Goal: Task Accomplishment & Management: Use online tool/utility

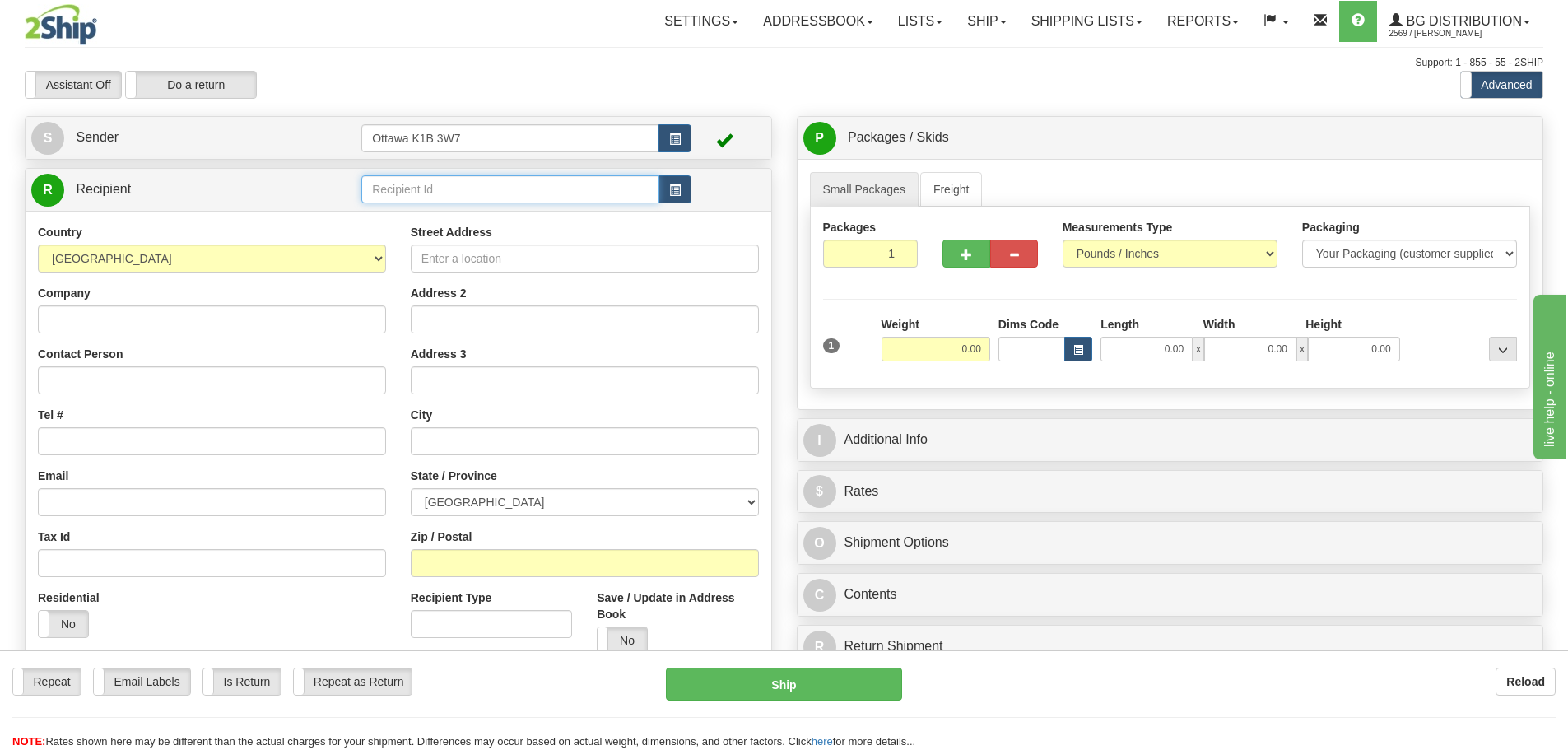
click at [527, 194] on input "text" at bounding box center [510, 189] width 298 height 28
type input "6"
click button "Delete" at bounding box center [0, 0] width 0 height 0
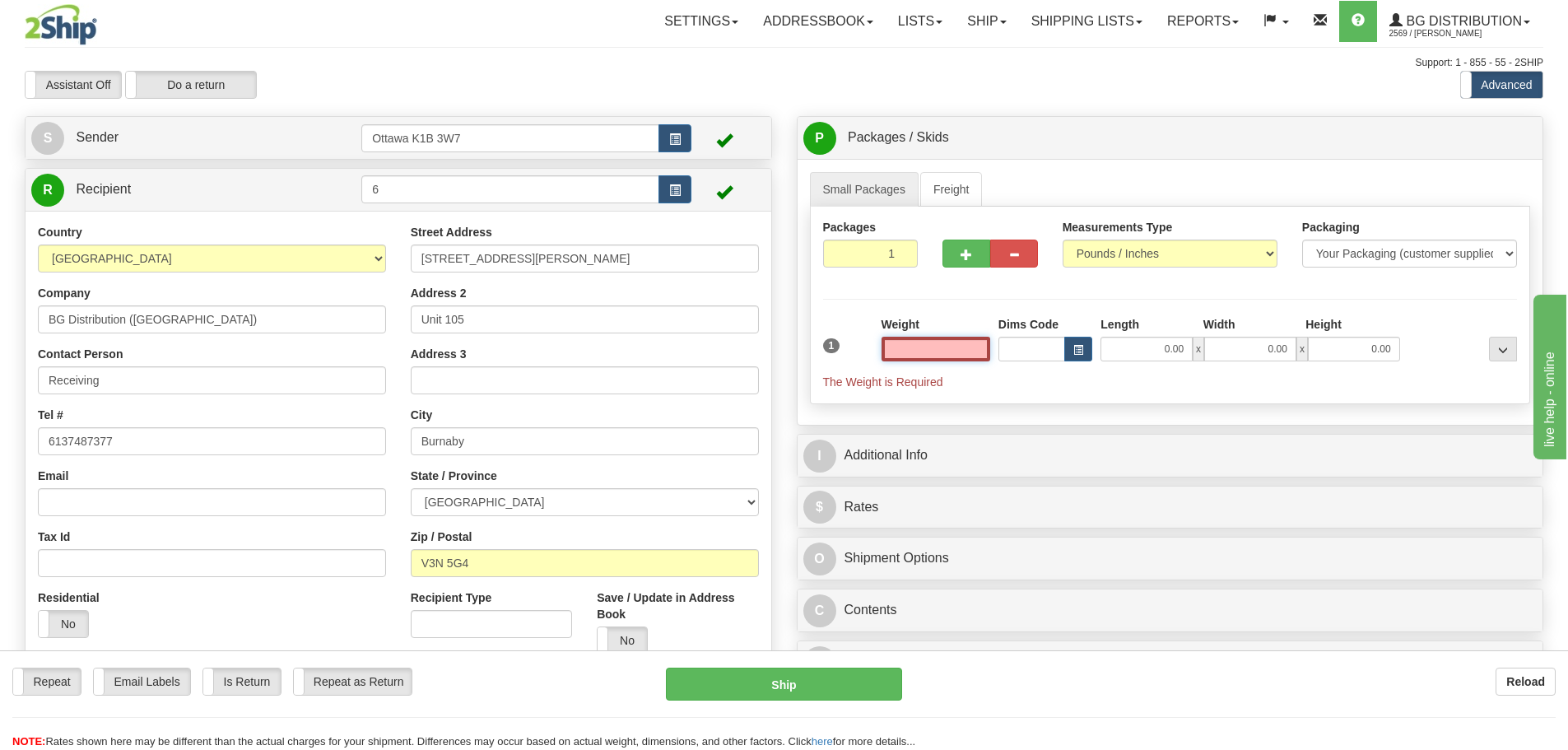
click at [909, 349] on input "text" at bounding box center [935, 348] width 109 height 24
type input "0.00"
click at [768, 93] on div "Assistant On Assistant Off Do a return Do a return Previous Next Standard Advan…" at bounding box center [784, 84] width 1543 height 28
click at [951, 349] on input "0.00" at bounding box center [935, 348] width 109 height 24
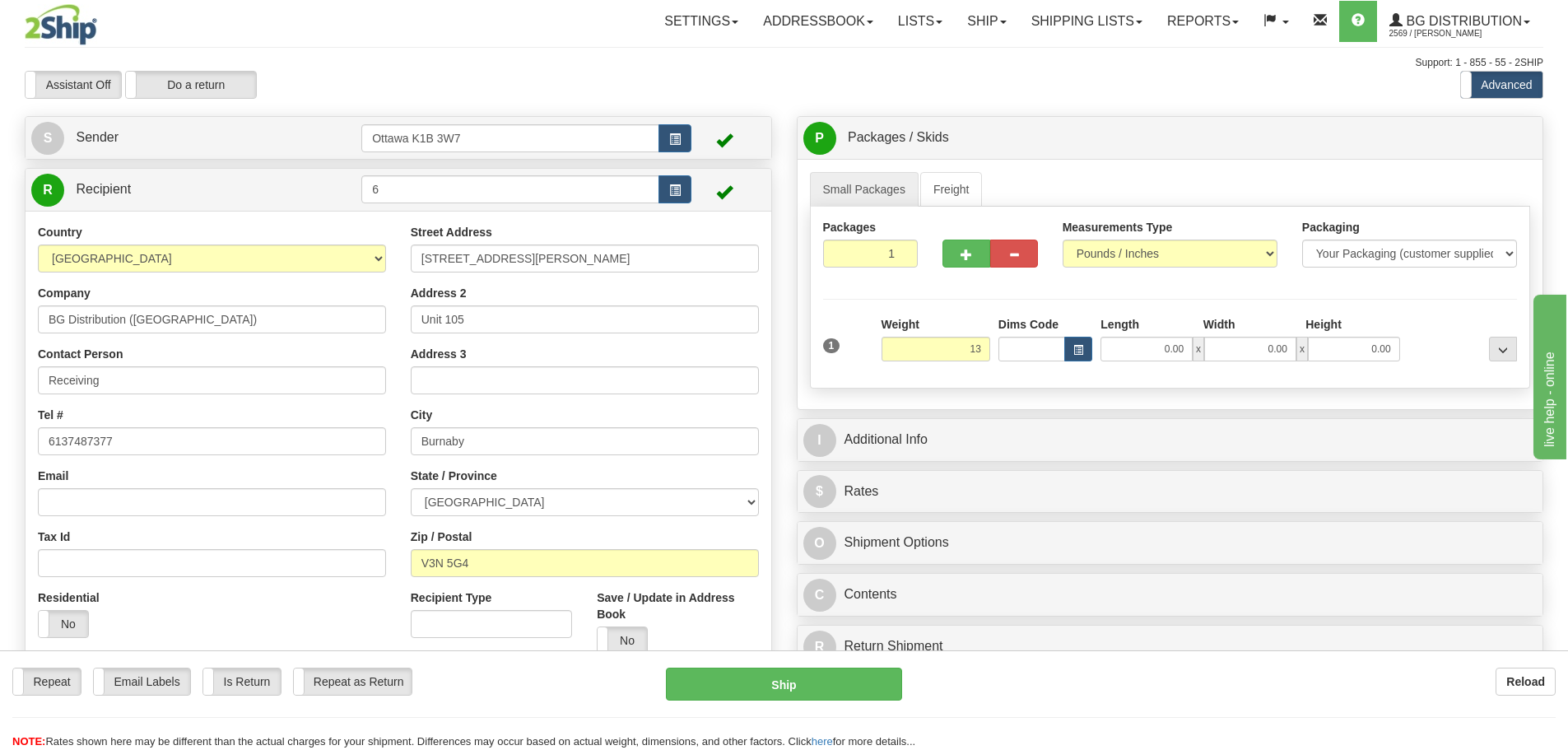
type input "13.00"
click at [973, 289] on div "Packages 1 1 Measurements Type" at bounding box center [1170, 298] width 721 height 182
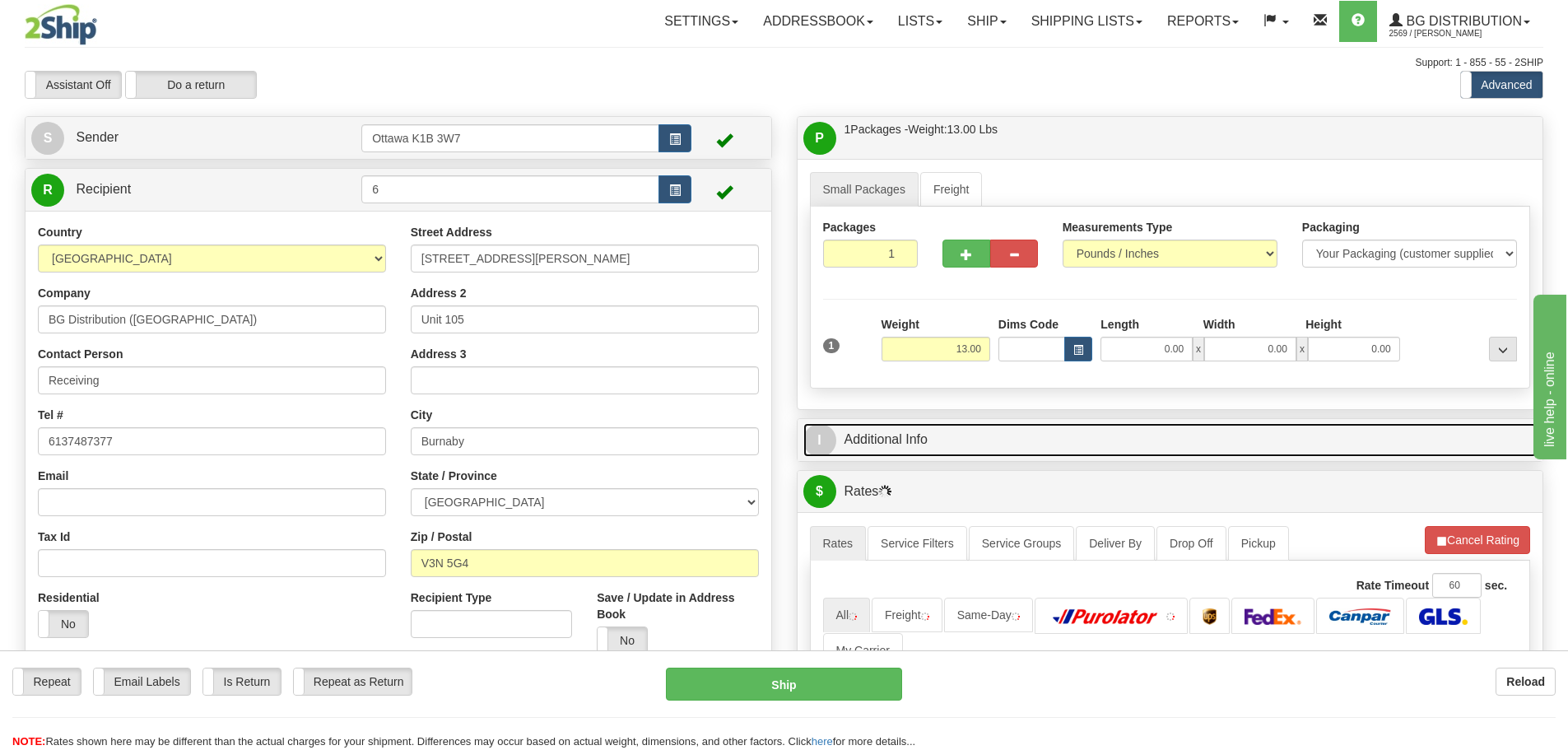
click at [951, 439] on link "I Additional Info" at bounding box center [1170, 440] width 734 height 34
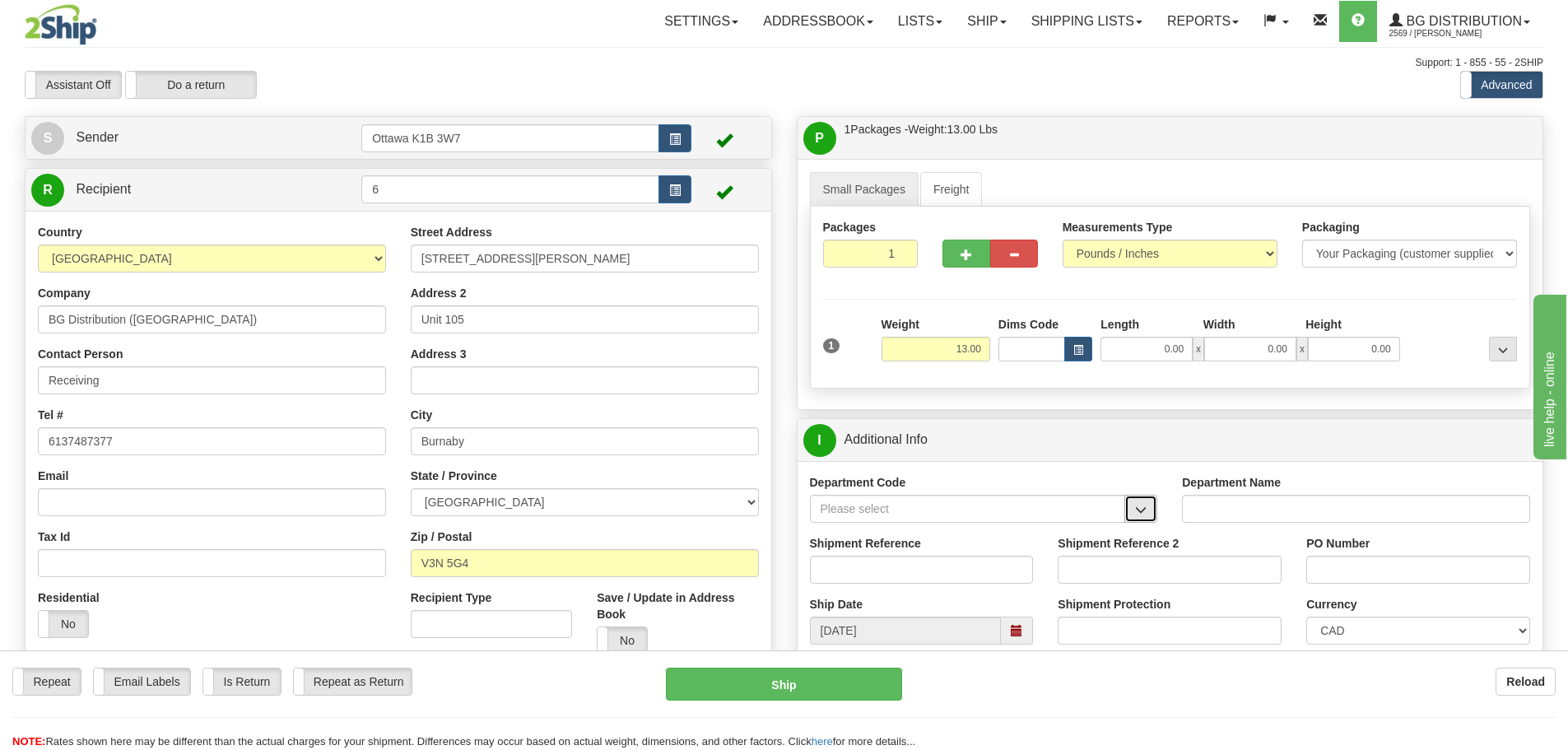
drag, startPoint x: 1153, startPoint y: 516, endPoint x: 1142, endPoint y: 511, distance: 12.1
click at [1152, 516] on button "button" at bounding box center [1140, 508] width 33 height 28
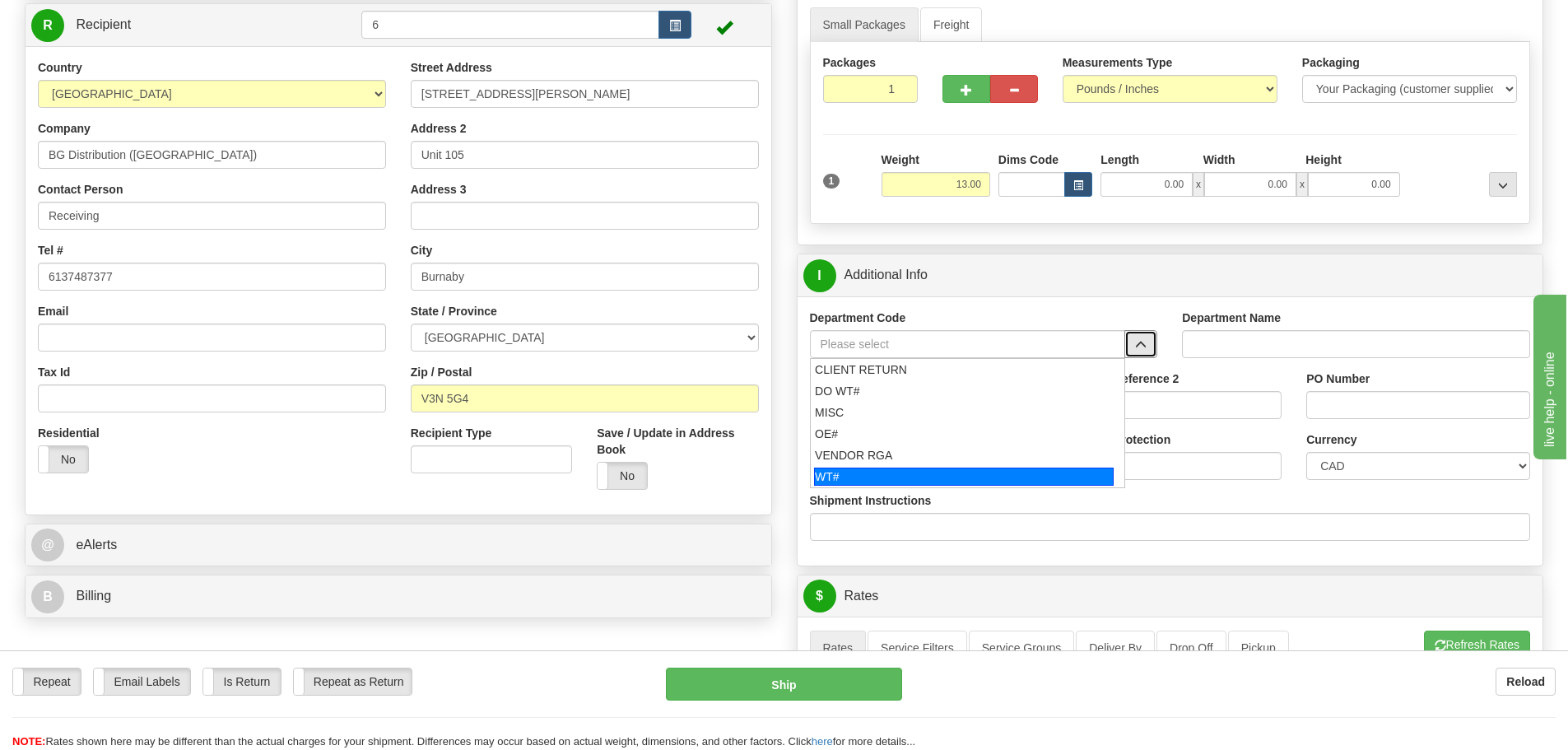
click at [862, 472] on div "WT#" at bounding box center [964, 477] width 299 height 19
type input "WT#"
type input "WAREHOUSE TRANSFERS"
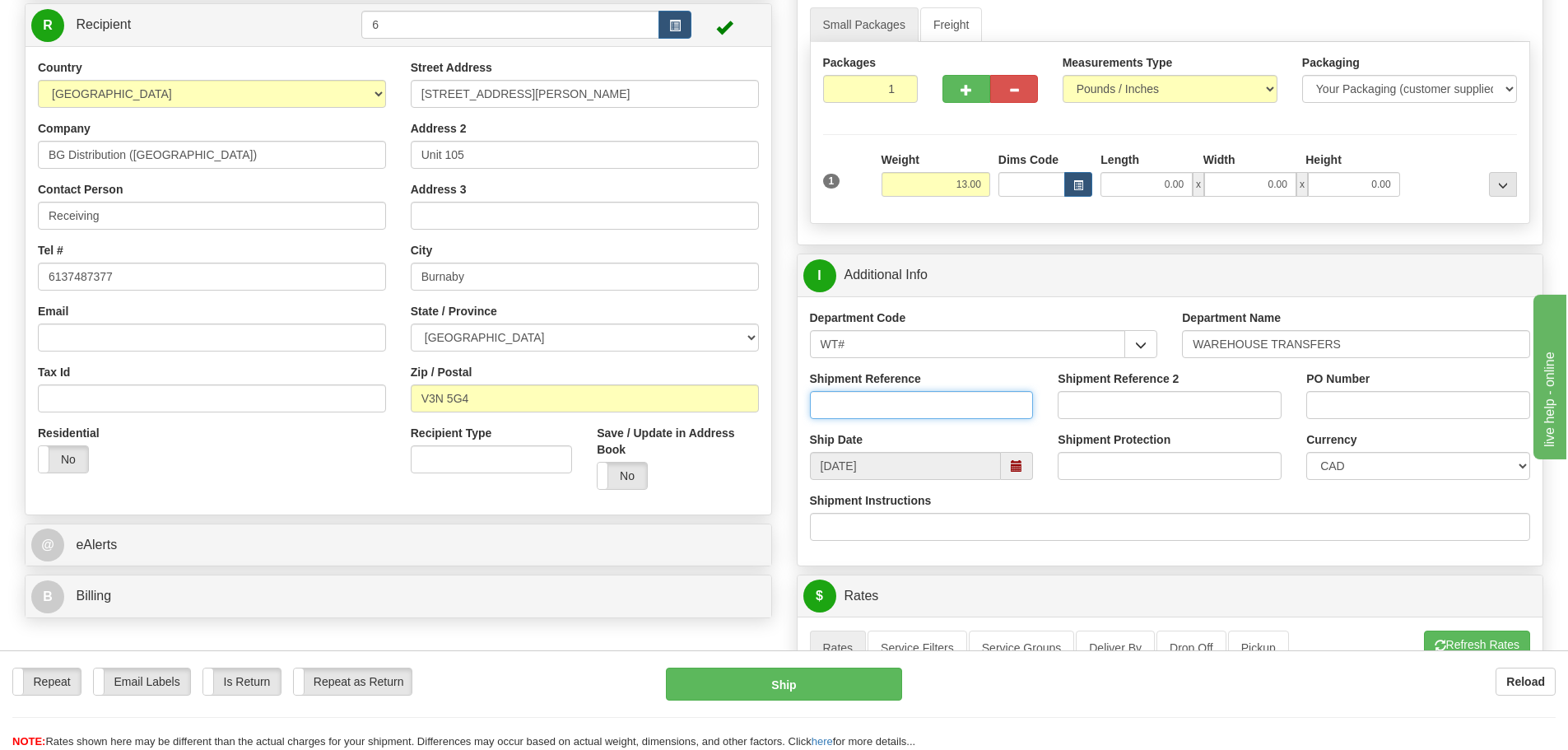
click at [865, 413] on input "Shipment Reference" at bounding box center [922, 405] width 224 height 28
type input "166299-00"
click at [1390, 411] on input "PO Number" at bounding box center [1418, 405] width 224 height 28
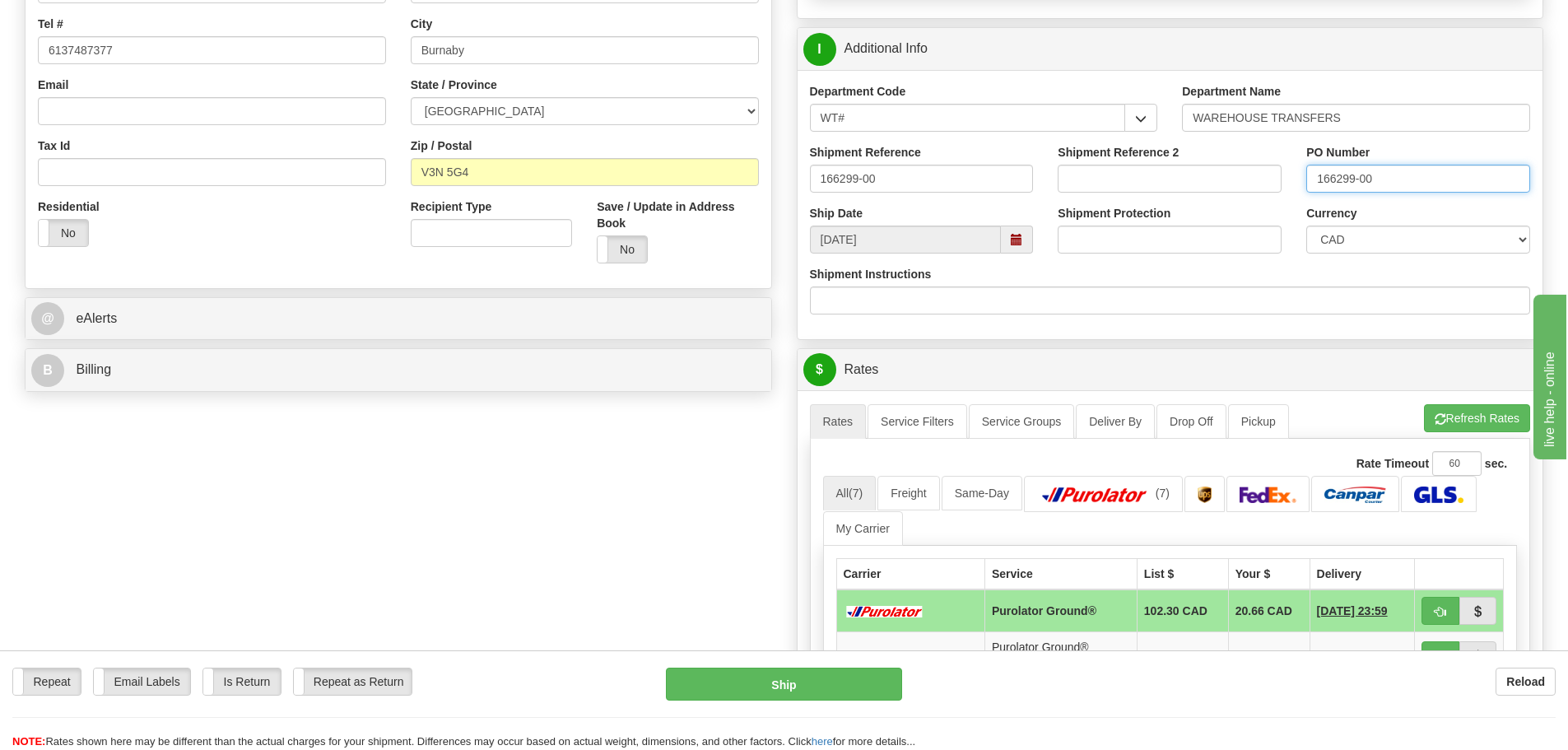
scroll to position [494, 0]
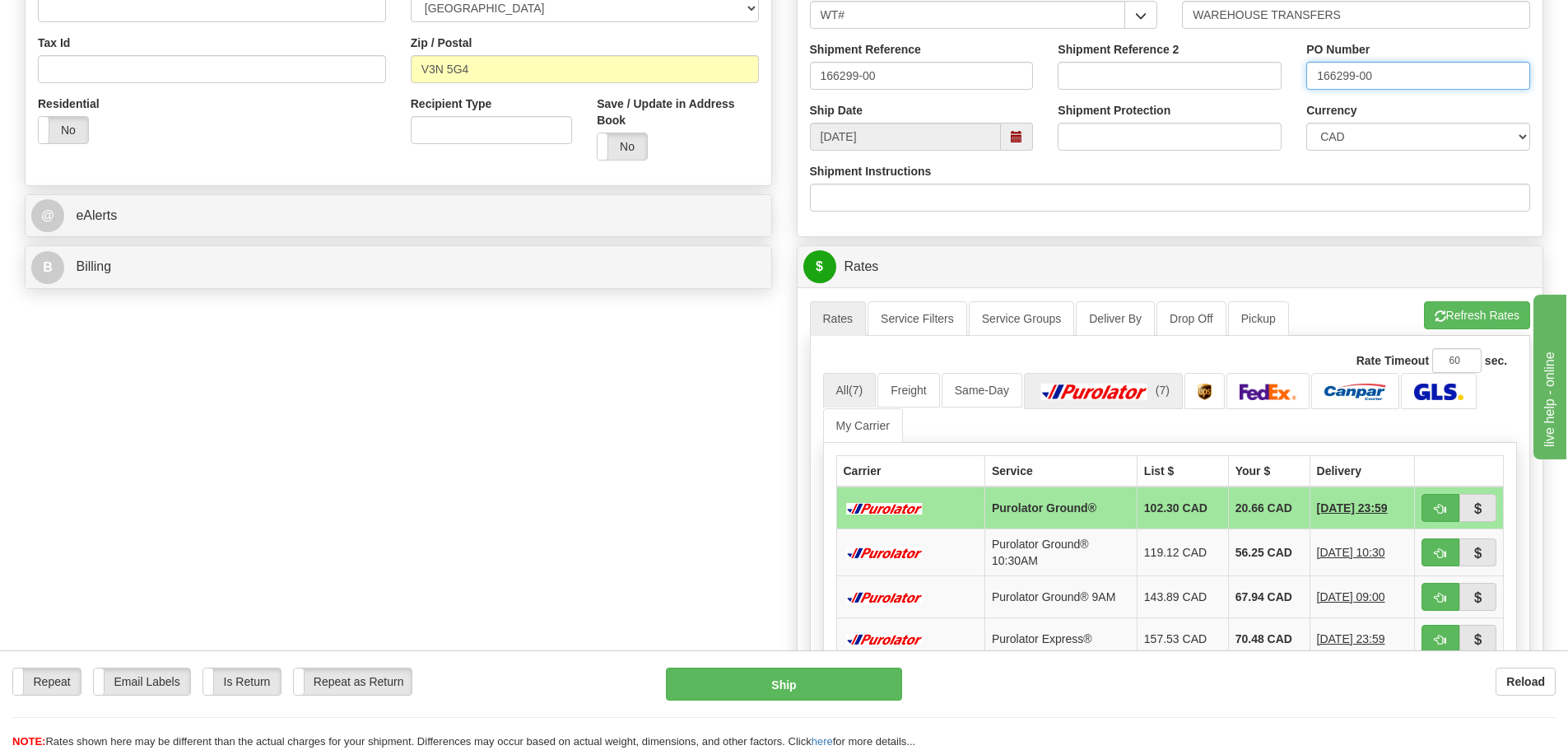
type input "166299-00"
click at [1128, 382] on link "(7)" at bounding box center [1103, 391] width 159 height 35
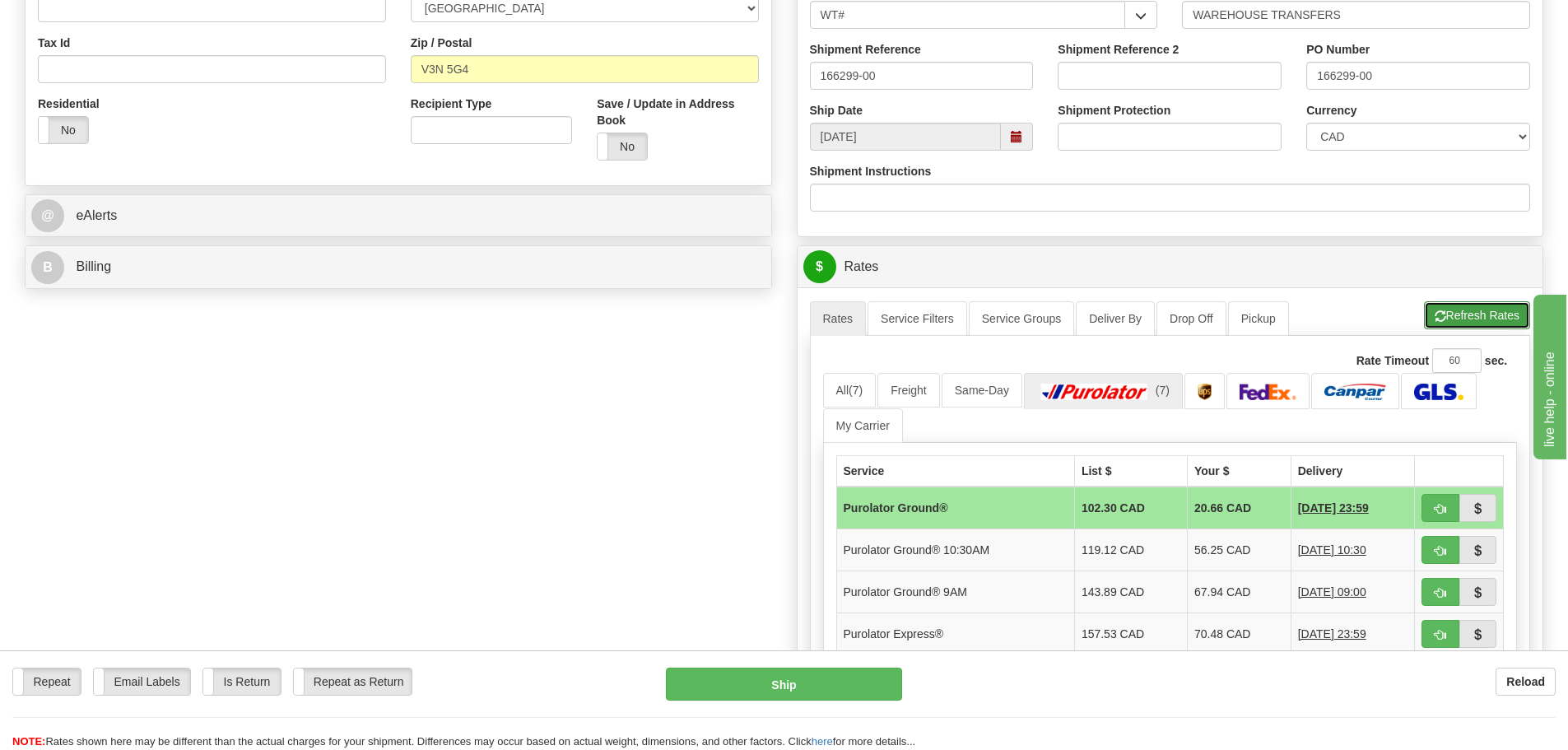
click at [1459, 314] on button "Refresh Rates" at bounding box center [1476, 315] width 106 height 28
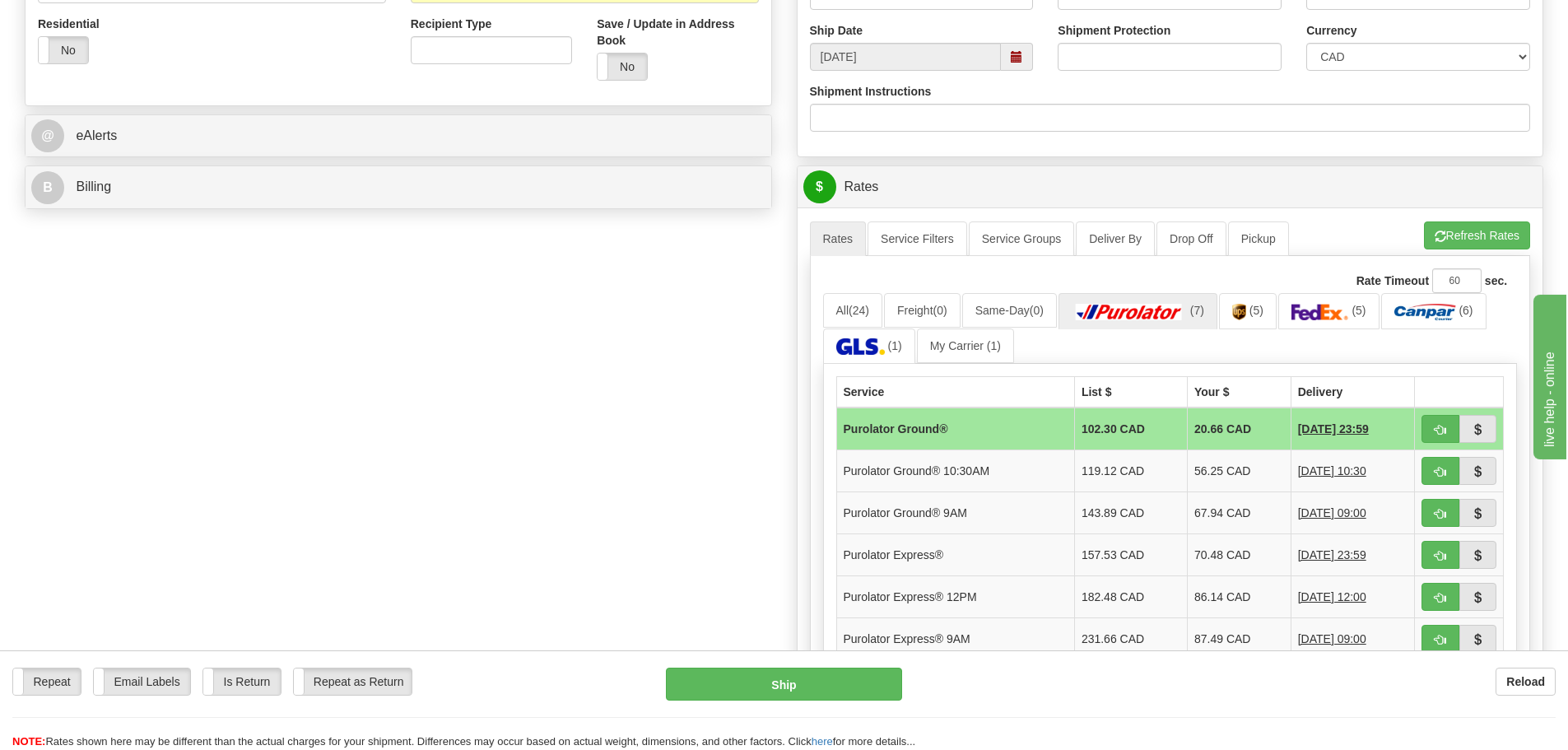
scroll to position [741, 0]
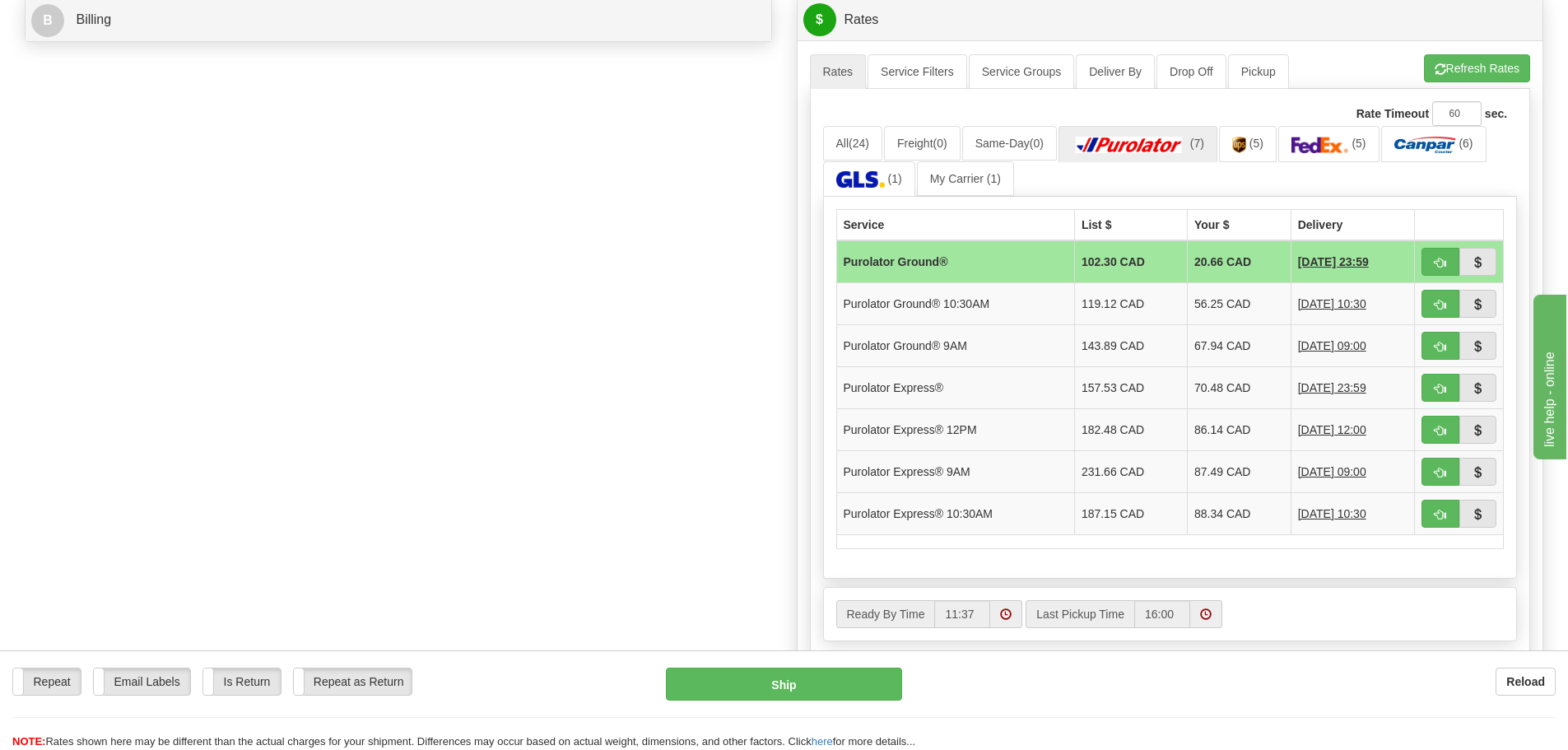
click at [691, 375] on div "Create a label for the return Create Pickup Without Label S" at bounding box center [784, 110] width 1543 height 1472
drag, startPoint x: 1441, startPoint y: 429, endPoint x: 1454, endPoint y: 436, distance: 14.8
click at [1446, 433] on button "button" at bounding box center [1440, 429] width 38 height 28
type input "204"
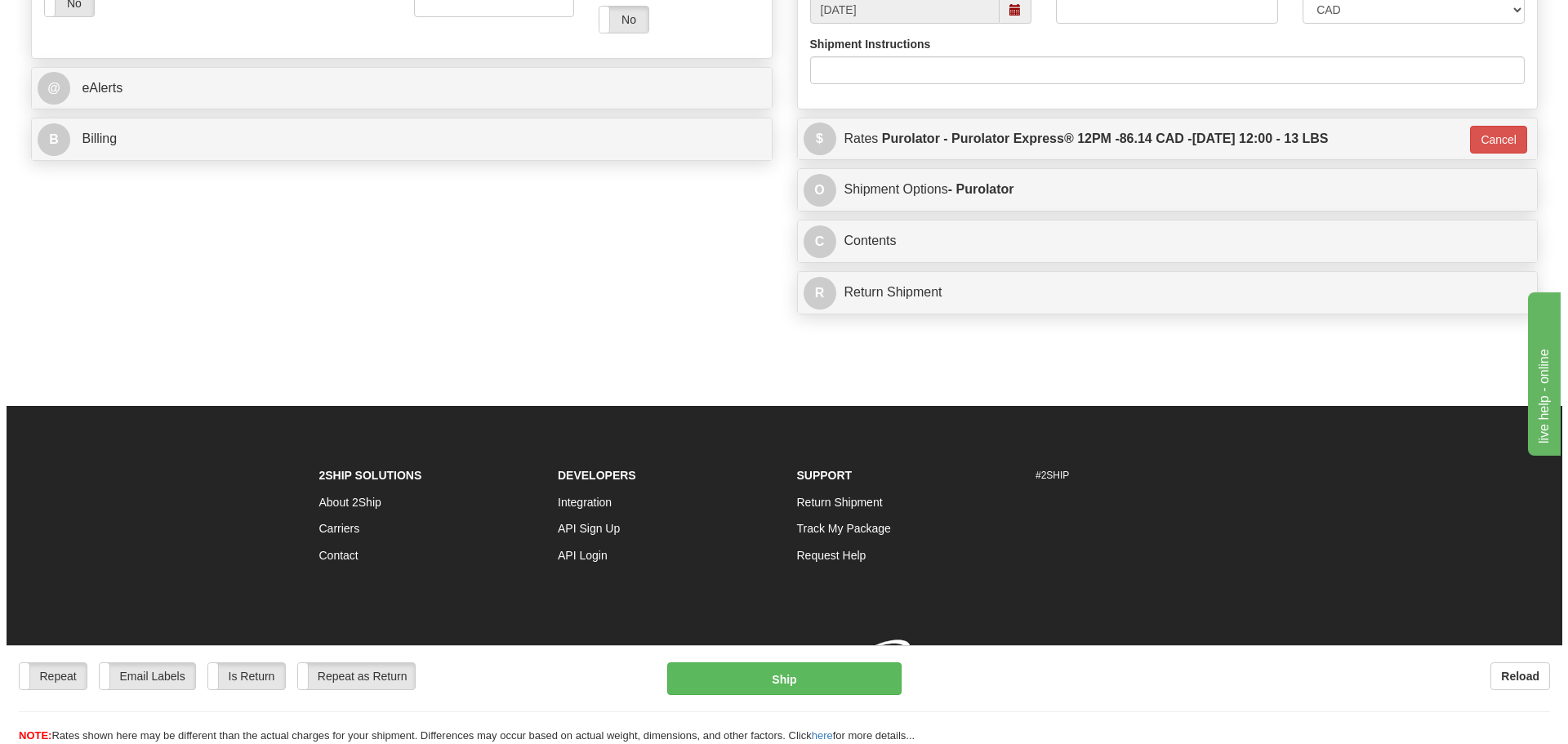
scroll to position [640, 0]
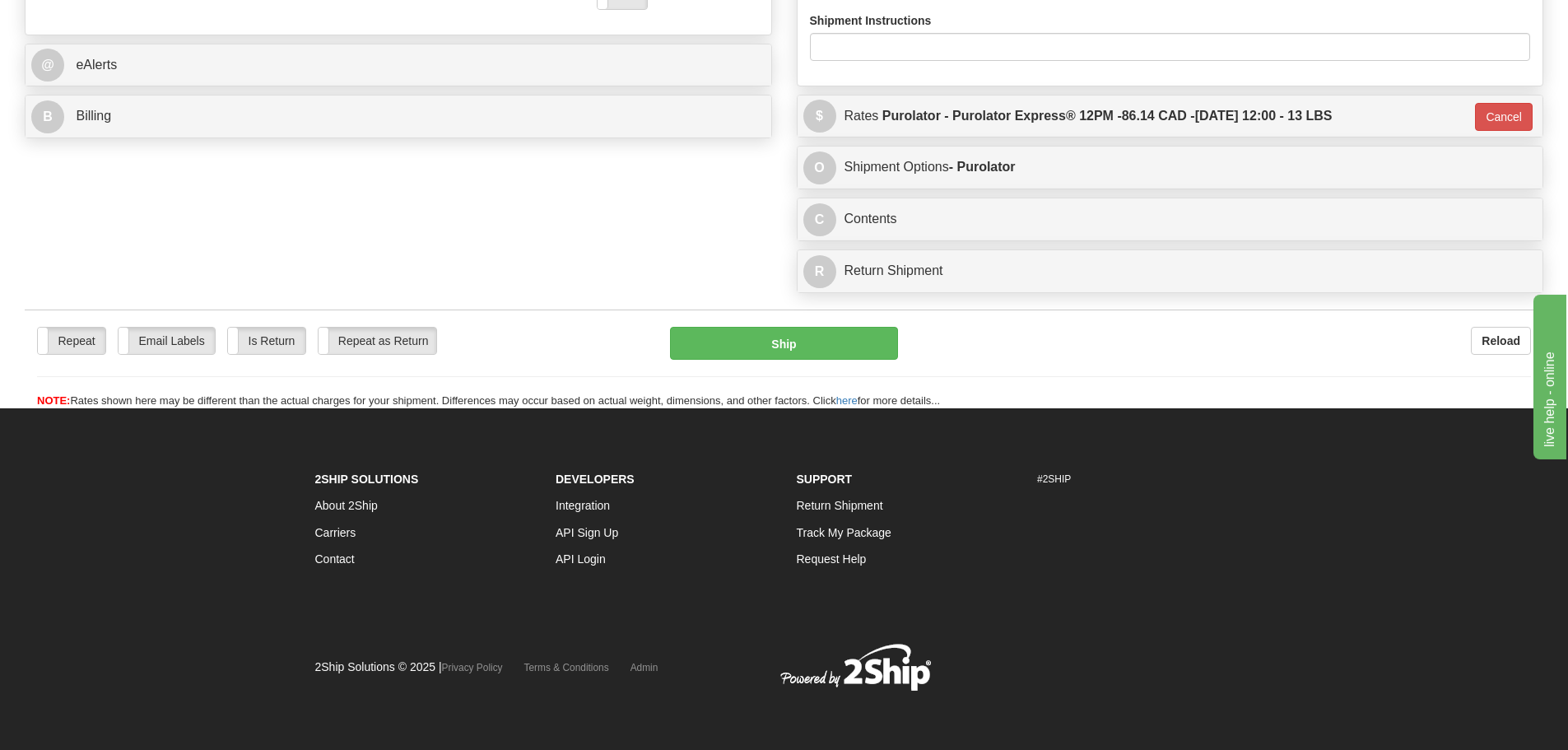
click at [871, 321] on div "Repeat Repeat Email Labels Email Labels Edit Is Return Is Return Repeat as Retu…" at bounding box center [783, 359] width 1518 height 99
click at [872, 351] on button "Ship" at bounding box center [783, 343] width 228 height 33
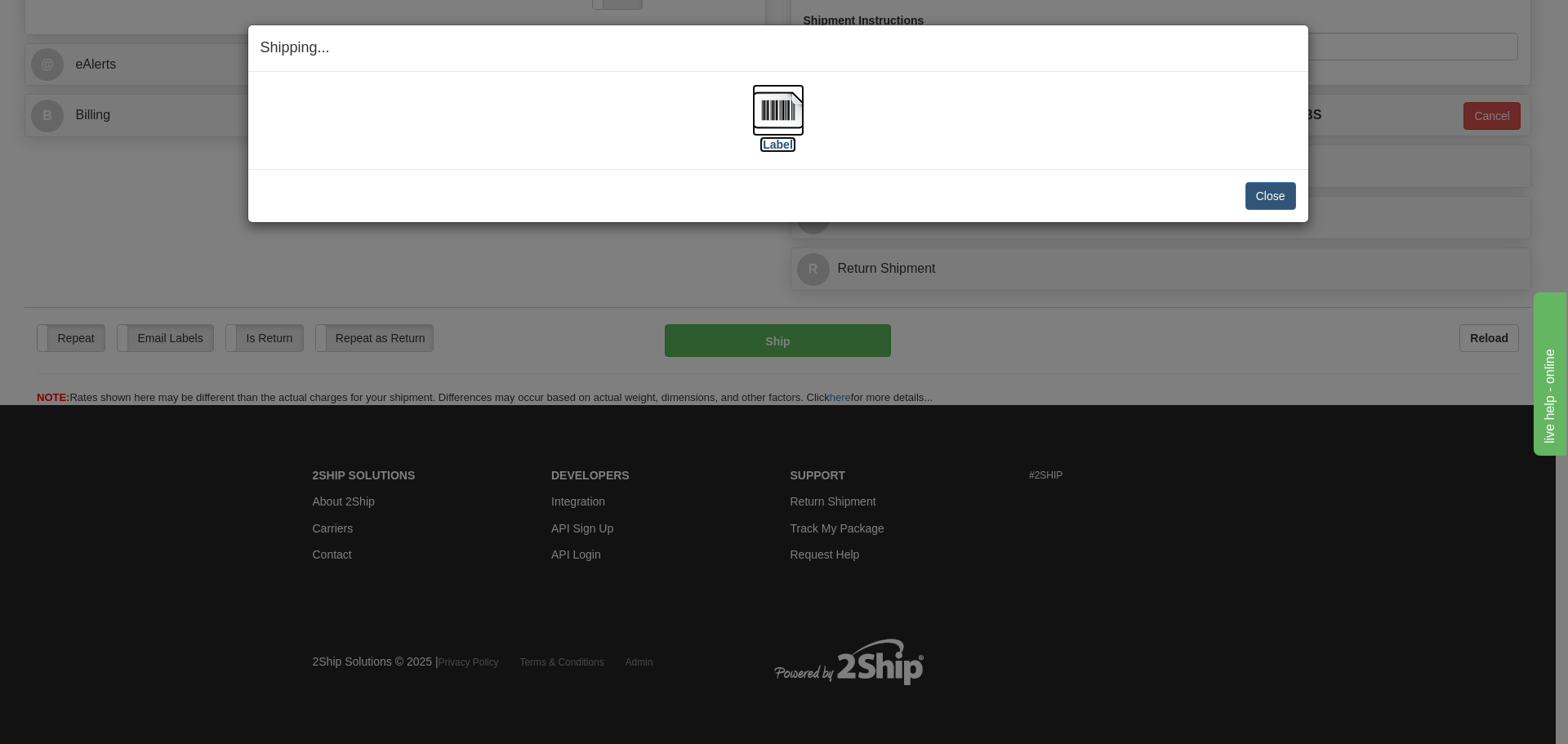
click at [771, 103] on img at bounding box center [778, 110] width 53 height 53
drag, startPoint x: 1279, startPoint y: 192, endPoint x: 734, endPoint y: 104, distance: 552.1
click at [1277, 192] on button "Close" at bounding box center [1271, 195] width 51 height 28
